Goal: Task Accomplishment & Management: Use online tool/utility

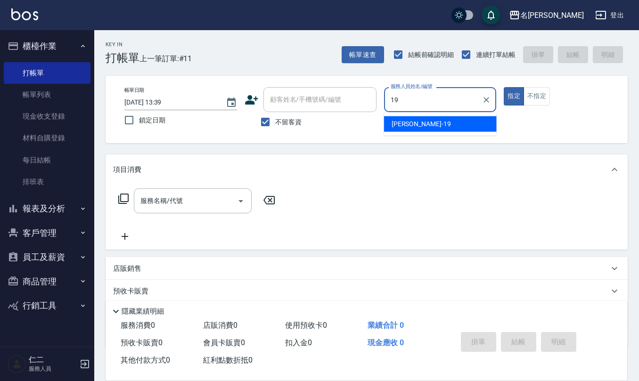
type input "[PERSON_NAME]-19"
type button "true"
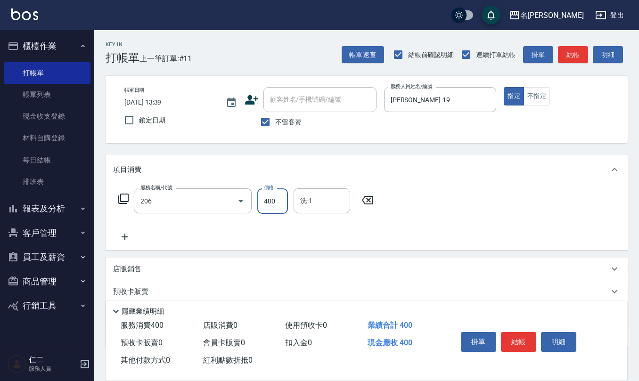
type input "健康洗(206)"
type input "[PERSON_NAME]-20"
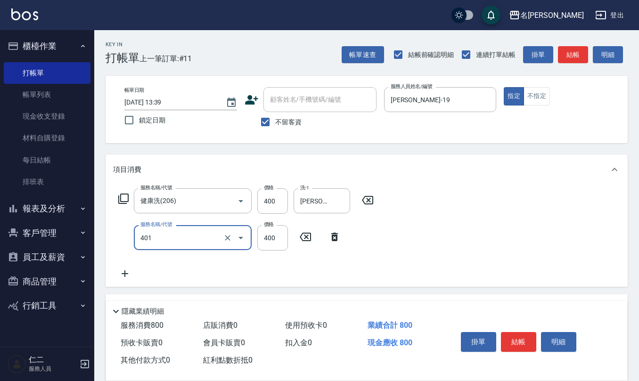
type input "剪髮(401)"
type input "500"
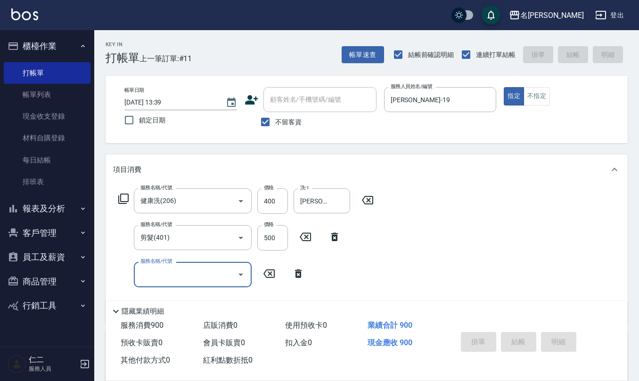
type input "[DATE] 14:23"
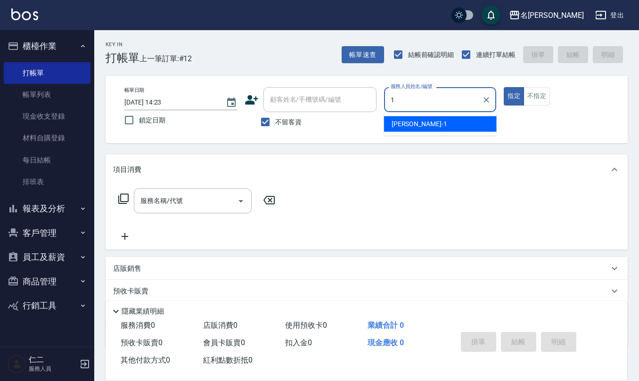
type input "[PERSON_NAME]1"
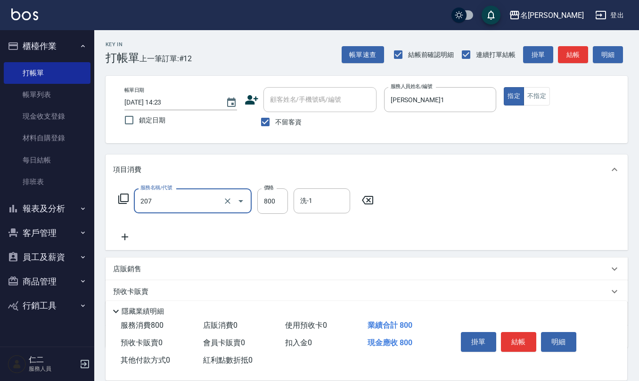
type input "清潔洗(207)"
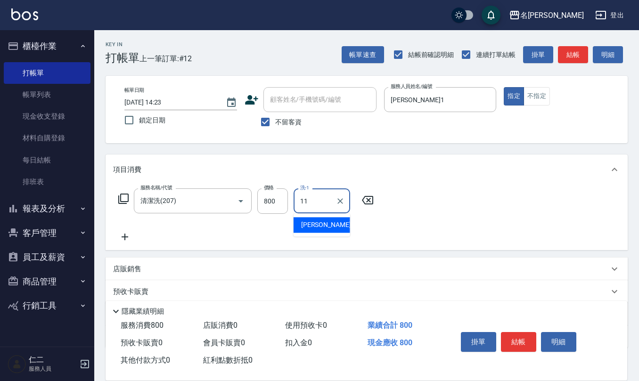
type input "[PERSON_NAME]橙-11"
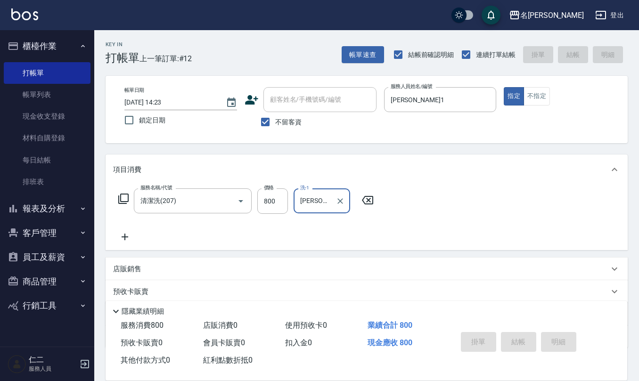
type input "[DATE] 14:24"
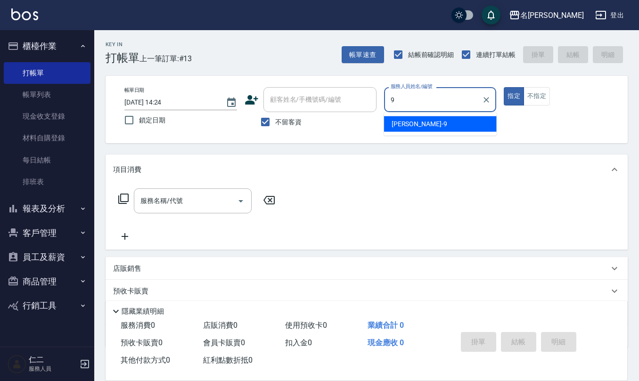
type input "[PERSON_NAME]-9"
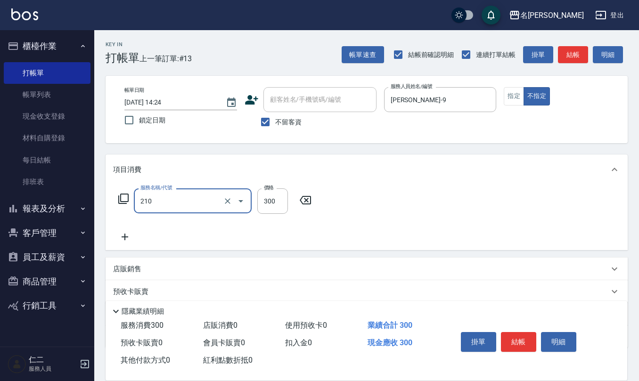
type input "[PERSON_NAME]洗髮精(210)"
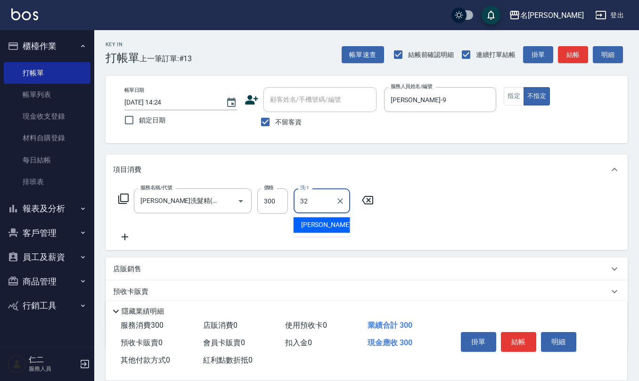
type input "[PERSON_NAME]-32"
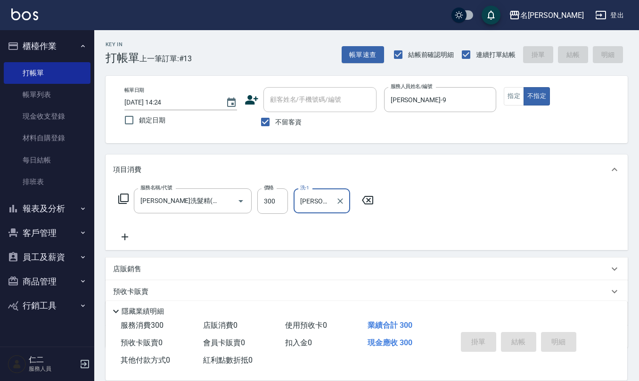
type input "[DATE] 14:36"
